Goal: Transaction & Acquisition: Purchase product/service

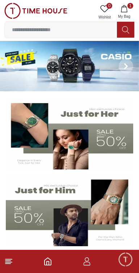
click at [127, 6] on icon "button" at bounding box center [123, 8] width 7 height 7
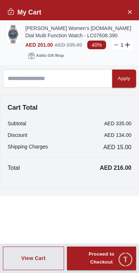
click at [14, 29] on img at bounding box center [13, 34] width 14 height 18
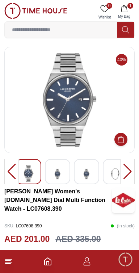
click at [71, 130] on img at bounding box center [69, 100] width 118 height 94
click at [64, 122] on img at bounding box center [69, 100] width 118 height 94
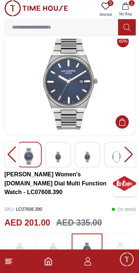
scroll to position [20, 0]
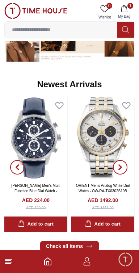
scroll to position [429, 0]
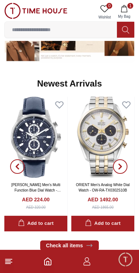
click at [34, 142] on img at bounding box center [35, 137] width 63 height 81
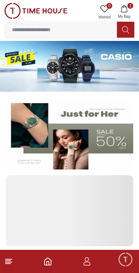
scroll to position [429, 0]
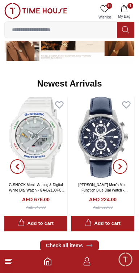
click at [118, 225] on button "button" at bounding box center [120, 166] width 26 height 139
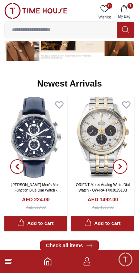
click at [27, 225] on button "button" at bounding box center [17, 166] width 26 height 139
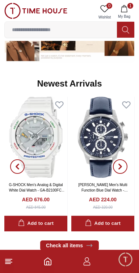
click at [114, 223] on button "button" at bounding box center [120, 166] width 26 height 139
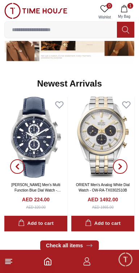
click at [46, 223] on div "Add to cart" at bounding box center [35, 223] width 35 height 8
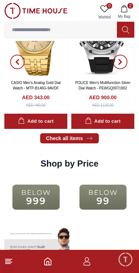
scroll to position [853, 0]
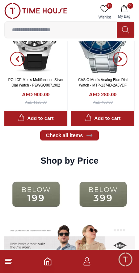
click at [104, 197] on img at bounding box center [102, 194] width 63 height 41
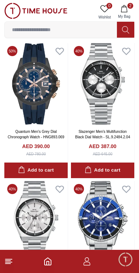
scroll to position [1134, 0]
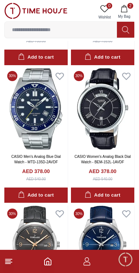
scroll to position [2211, 0]
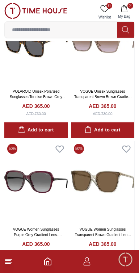
scroll to position [4480, 0]
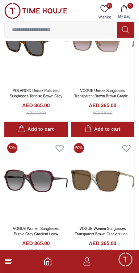
click at [132, 9] on button "2 My Bag" at bounding box center [124, 12] width 21 height 18
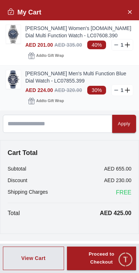
click at [12, 82] on img at bounding box center [13, 79] width 14 height 18
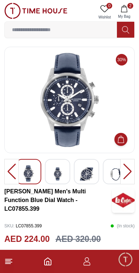
scroll to position [1231, 0]
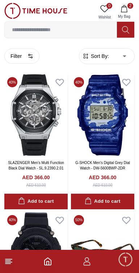
click at [130, 11] on button "2 My Bag" at bounding box center [124, 12] width 21 height 18
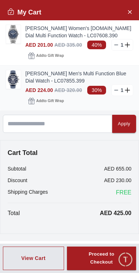
click at [116, 89] on icon at bounding box center [116, 90] width 6 height 6
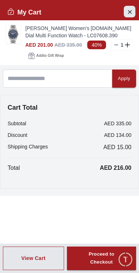
click at [131, 13] on icon "Close Account" at bounding box center [130, 11] width 6 height 9
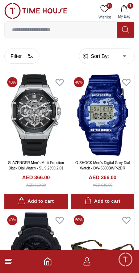
click at [32, 32] on input at bounding box center [61, 29] width 112 height 14
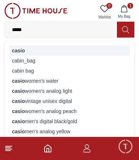
type input "*****"
click at [16, 50] on strong "casio" at bounding box center [18, 51] width 13 height 6
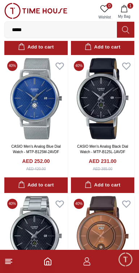
scroll to position [5941, 0]
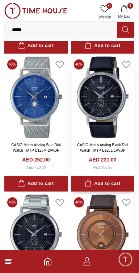
click at [96, 112] on img at bounding box center [102, 96] width 63 height 81
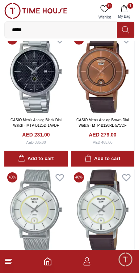
scroll to position [6105, 0]
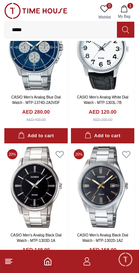
scroll to position [6677, 0]
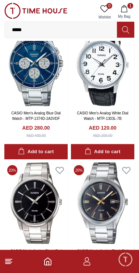
scroll to position [6792, 0]
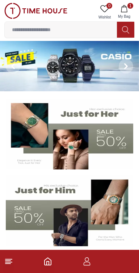
click at [39, 31] on input at bounding box center [61, 29] width 112 height 14
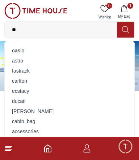
type input "*"
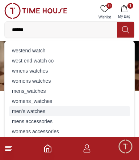
type input "******"
click at [17, 114] on div "men's watches" at bounding box center [69, 111] width 121 height 10
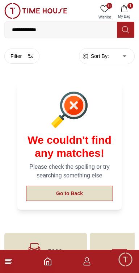
click at [88, 190] on button "Go to Back" at bounding box center [69, 193] width 87 height 15
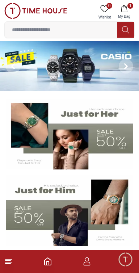
click at [99, 139] on img at bounding box center [69, 134] width 127 height 71
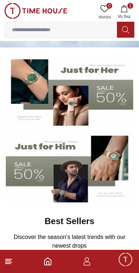
scroll to position [44, 0]
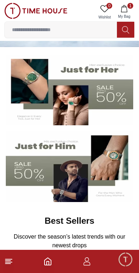
click at [30, 168] on img at bounding box center [69, 166] width 127 height 71
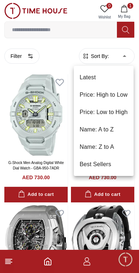
click at [121, 112] on li "Price: Low to High" at bounding box center [104, 111] width 60 height 17
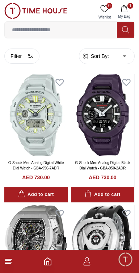
type input "*"
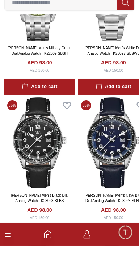
scroll to position [4359, 0]
click at [114, 175] on img at bounding box center [113, 169] width 71 height 91
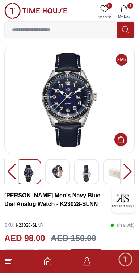
click at [56, 171] on img at bounding box center [57, 171] width 13 height 13
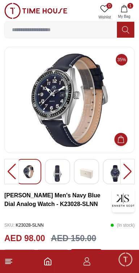
click at [98, 178] on div at bounding box center [86, 171] width 25 height 25
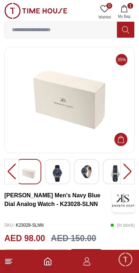
click at [114, 176] on img at bounding box center [115, 173] width 13 height 17
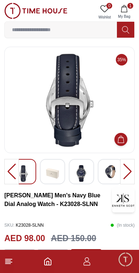
click at [107, 176] on img at bounding box center [110, 171] width 13 height 13
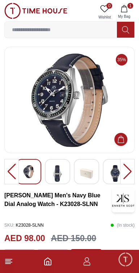
click at [30, 177] on img at bounding box center [28, 171] width 13 height 13
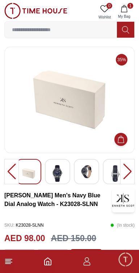
click at [55, 175] on img at bounding box center [57, 173] width 13 height 17
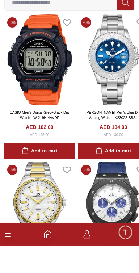
scroll to position [473, 0]
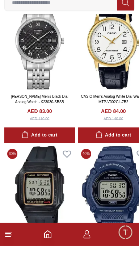
scroll to position [2548, 0]
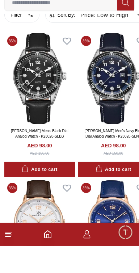
scroll to position [16, 0]
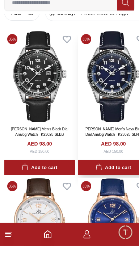
click at [111, 110] on img at bounding box center [113, 103] width 71 height 91
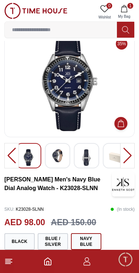
click at [66, 109] on img at bounding box center [69, 84] width 118 height 94
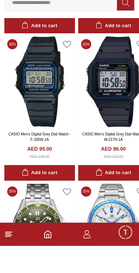
scroll to position [4271, 0]
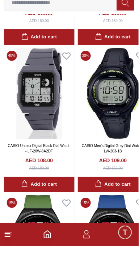
scroll to position [6026, 0]
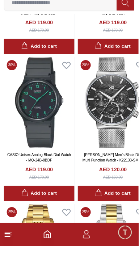
scroll to position [8239, 0]
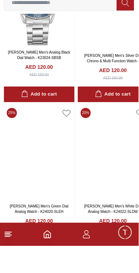
scroll to position [8917, 0]
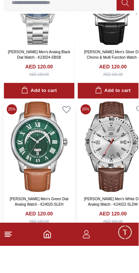
click at [44, 169] on img at bounding box center [39, 173] width 71 height 91
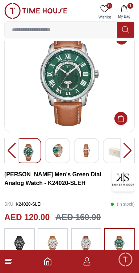
scroll to position [10, 0]
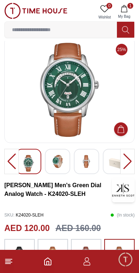
click at [123, 128] on icon "Add to Cart" at bounding box center [121, 129] width 8 height 8
click at [73, 97] on img at bounding box center [69, 90] width 118 height 94
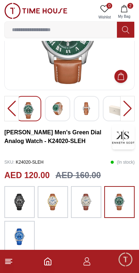
scroll to position [0, 0]
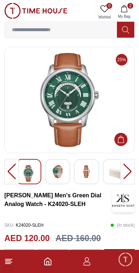
click at [55, 175] on img at bounding box center [57, 171] width 13 height 13
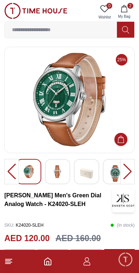
click at [89, 178] on img at bounding box center [86, 173] width 13 height 17
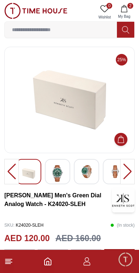
click at [111, 177] on img at bounding box center [115, 171] width 13 height 13
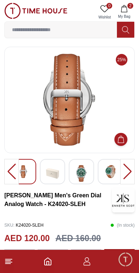
click at [107, 173] on img at bounding box center [110, 171] width 13 height 13
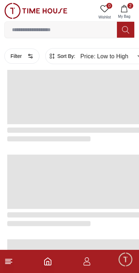
scroll to position [1204, 0]
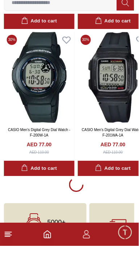
scroll to position [1340, 0]
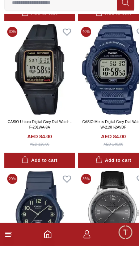
scroll to position [2807, 0]
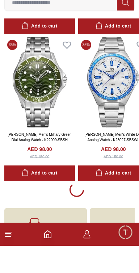
scroll to position [4274, 0]
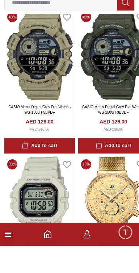
scroll to position [10187, 0]
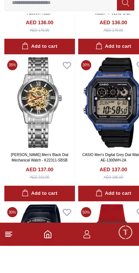
scroll to position [12638, 0]
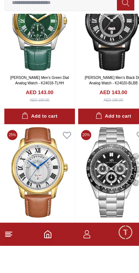
scroll to position [14184, 0]
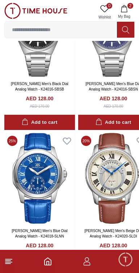
click at [127, 8] on icon "button" at bounding box center [124, 8] width 6 height 7
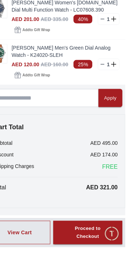
scroll to position [10634, 0]
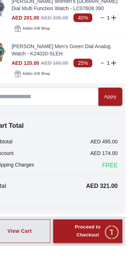
click at [113, 267] on div "Proceed to Checkout" at bounding box center [101, 258] width 43 height 17
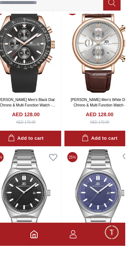
scroll to position [10509, 0]
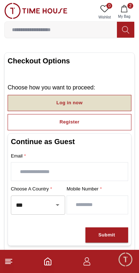
click at [54, 101] on button "Log in now" at bounding box center [70, 103] width 124 height 16
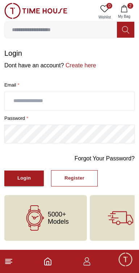
click at [14, 99] on input "text" at bounding box center [69, 101] width 129 height 18
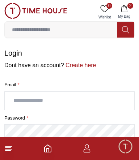
click at [17, 99] on input "text" at bounding box center [69, 101] width 129 height 18
type input "*"
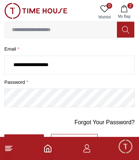
scroll to position [36, 0]
type input "**********"
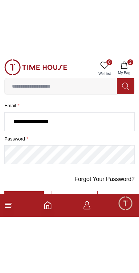
scroll to position [0, 0]
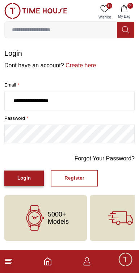
click at [15, 178] on button "Login" at bounding box center [23, 178] width 39 height 16
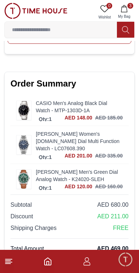
scroll to position [331, 0]
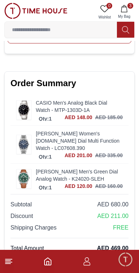
click at [38, 99] on link "CASIO Men's Analog Black Dial Watch - MTP-1303D-1A" at bounding box center [79, 106] width 87 height 14
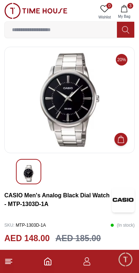
click at [124, 11] on icon "button" at bounding box center [123, 8] width 7 height 7
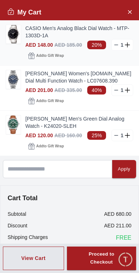
click at [116, 45] on line at bounding box center [116, 45] width 3 height 0
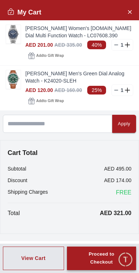
click at [101, 260] on div "Proceed to Checkout" at bounding box center [101, 258] width 43 height 17
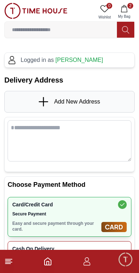
click at [45, 104] on icon at bounding box center [44, 101] width 11 height 9
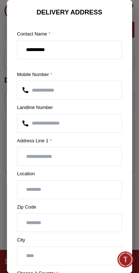
click at [52, 124] on input "number" at bounding box center [69, 123] width 104 height 18
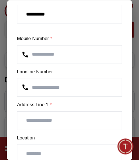
scroll to position [45, 0]
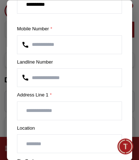
click at [29, 111] on input "text" at bounding box center [69, 111] width 104 height 18
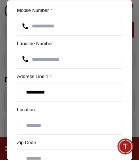
scroll to position [71, 0]
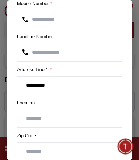
type input "*********"
click at [29, 118] on input "text" at bounding box center [69, 119] width 104 height 18
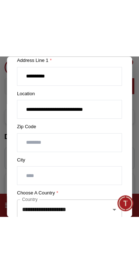
scroll to position [138, 0]
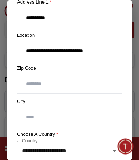
type input "**********"
click at [27, 116] on input "text" at bounding box center [69, 117] width 104 height 18
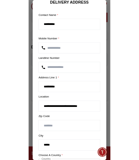
scroll to position [0, 0]
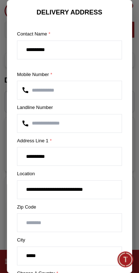
type input "*****"
click at [27, 156] on input "*********" at bounding box center [69, 156] width 104 height 18
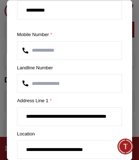
scroll to position [59, 0]
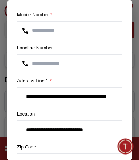
type input "**********"
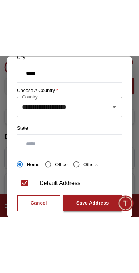
scroll to position [251, 0]
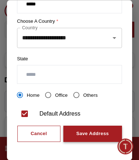
type input "**********"
click at [99, 132] on div "Save Address" at bounding box center [92, 134] width 33 height 8
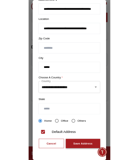
scroll to position [146, 0]
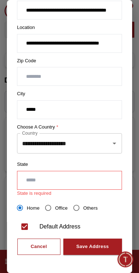
click at [71, 177] on input "text" at bounding box center [69, 180] width 104 height 18
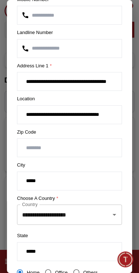
scroll to position [139, 0]
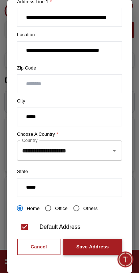
type input "*****"
click at [101, 243] on div "Save Address" at bounding box center [92, 247] width 33 height 8
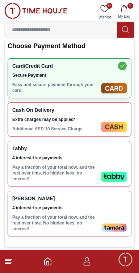
scroll to position [272, 0]
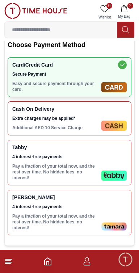
click at [103, 170] on img at bounding box center [113, 175] width 25 height 10
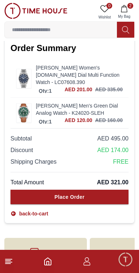
scroll to position [502, 0]
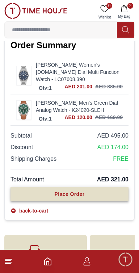
click at [116, 187] on button "Place Order" at bounding box center [69, 194] width 118 height 14
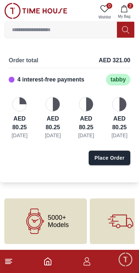
scroll to position [7, 0]
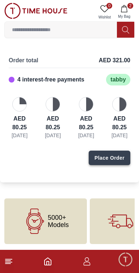
click at [116, 159] on div "Place Order" at bounding box center [109, 157] width 30 height 7
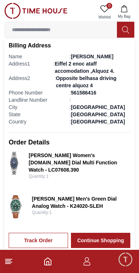
scroll to position [304, 0]
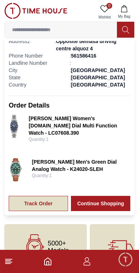
click at [55, 196] on link "Track Order" at bounding box center [38, 203] width 59 height 15
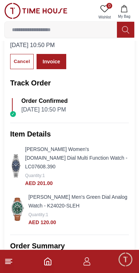
scroll to position [42, 0]
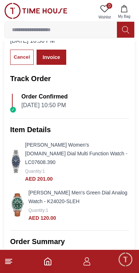
click at [18, 156] on img at bounding box center [16, 161] width 12 height 23
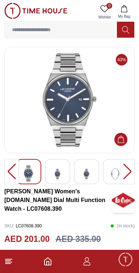
click at [68, 118] on img at bounding box center [69, 100] width 118 height 94
click at [10, 14] on img at bounding box center [35, 11] width 63 height 16
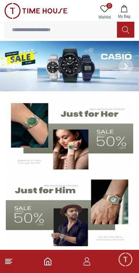
click at [90, 264] on icon "button" at bounding box center [86, 261] width 9 height 9
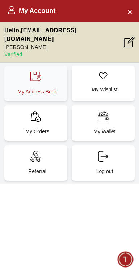
click at [20, 88] on p "My Address Book" at bounding box center [37, 91] width 54 height 7
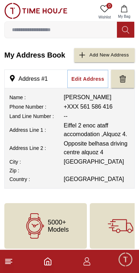
scroll to position [4, 0]
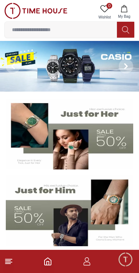
click at [88, 263] on icon "button" at bounding box center [86, 261] width 9 height 9
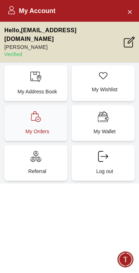
click at [25, 128] on p "My Orders" at bounding box center [37, 131] width 54 height 7
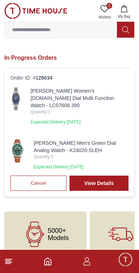
scroll to position [17, 0]
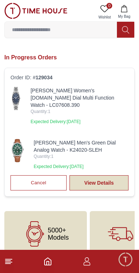
click at [109, 175] on link "View Details" at bounding box center [98, 182] width 59 height 15
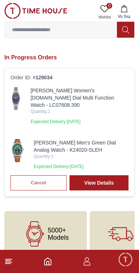
scroll to position [21, 0]
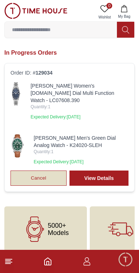
click at [42, 174] on div "Cancel" at bounding box center [39, 178] width 16 height 8
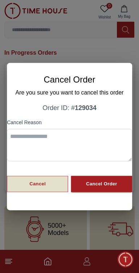
click at [41, 187] on div "Cancel" at bounding box center [38, 184] width 16 height 8
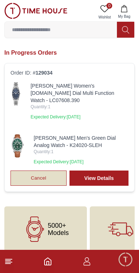
click at [34, 174] on div "Cancel" at bounding box center [39, 178] width 16 height 8
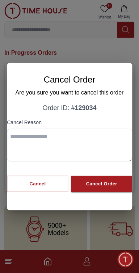
click at [30, 150] on textarea at bounding box center [69, 145] width 125 height 33
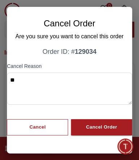
type textarea "*"
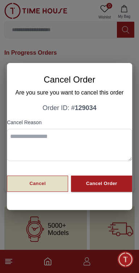
click at [30, 184] on div "Cancel" at bounding box center [38, 183] width 16 height 8
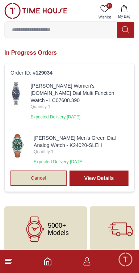
click at [36, 174] on div "Cancel" at bounding box center [39, 178] width 16 height 8
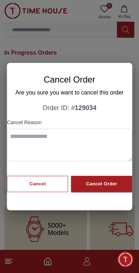
click at [24, 148] on textarea at bounding box center [69, 145] width 125 height 33
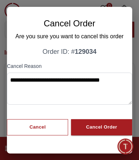
type textarea "**********"
click at [110, 127] on div "Cancel Order" at bounding box center [101, 127] width 31 height 8
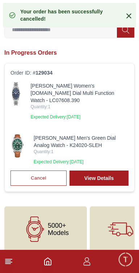
scroll to position [7, 0]
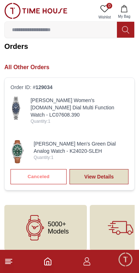
click at [112, 170] on link "View Details" at bounding box center [98, 176] width 59 height 15
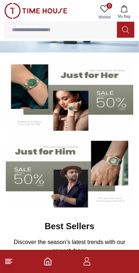
scroll to position [39, 0]
click at [88, 263] on icon "button" at bounding box center [86, 261] width 9 height 9
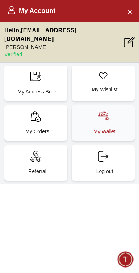
click at [111, 128] on p "My Wallet" at bounding box center [104, 131] width 54 height 7
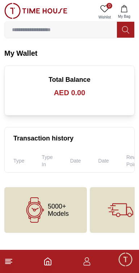
scroll to position [39, 0]
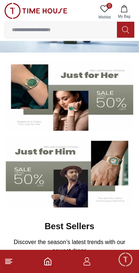
click at [47, 263] on icon "Home" at bounding box center [47, 261] width 9 height 9
click at [87, 264] on icon "button" at bounding box center [86, 261] width 9 height 9
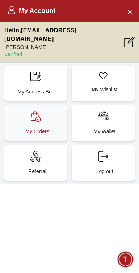
click at [25, 115] on div "My Orders" at bounding box center [35, 122] width 63 height 35
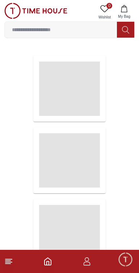
scroll to position [7, 0]
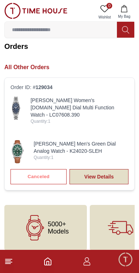
click at [111, 169] on link "View Details" at bounding box center [98, 176] width 59 height 15
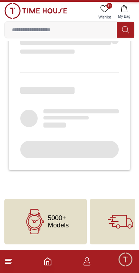
scroll to position [497, 0]
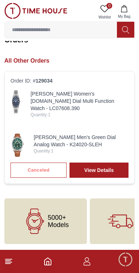
scroll to position [7, 0]
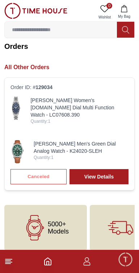
click at [22, 114] on img at bounding box center [15, 108] width 11 height 23
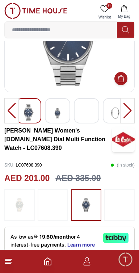
scroll to position [64, 0]
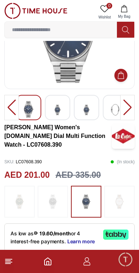
click at [127, 106] on div at bounding box center [127, 107] width 14 height 25
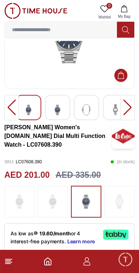
click at [128, 106] on div at bounding box center [127, 107] width 14 height 25
click at [89, 110] on img at bounding box center [86, 110] width 13 height 18
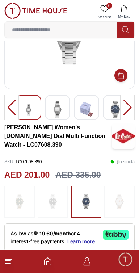
click at [58, 108] on img at bounding box center [57, 109] width 13 height 17
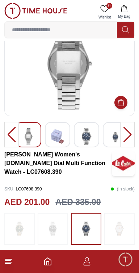
scroll to position [7, 0]
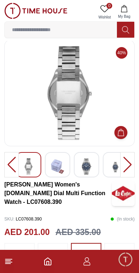
click at [59, 166] on img at bounding box center [57, 166] width 13 height 17
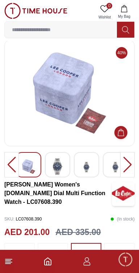
click at [61, 167] on img at bounding box center [57, 166] width 13 height 17
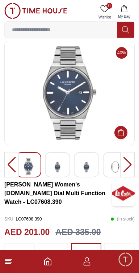
click at [74, 170] on div at bounding box center [86, 164] width 25 height 25
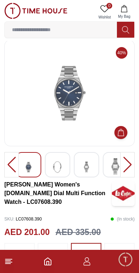
click at [109, 169] on img at bounding box center [115, 166] width 13 height 17
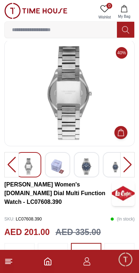
click at [92, 170] on img at bounding box center [86, 166] width 13 height 17
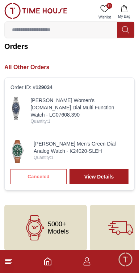
scroll to position [7, 0]
click at [46, 175] on div "Canceled View Details" at bounding box center [69, 176] width 118 height 15
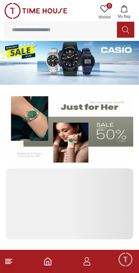
scroll to position [39, 0]
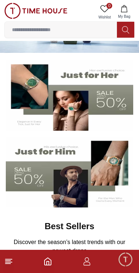
click at [90, 263] on icon "button" at bounding box center [86, 261] width 9 height 9
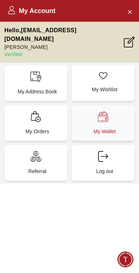
click at [105, 128] on p "My Wallet" at bounding box center [104, 131] width 54 height 7
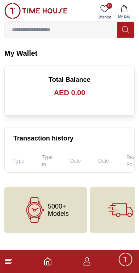
click at [78, 99] on div "Total Balance AED 0.00" at bounding box center [69, 90] width 129 height 49
